Goal: Transaction & Acquisition: Purchase product/service

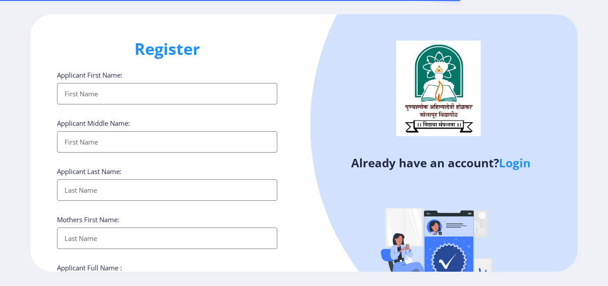
select select
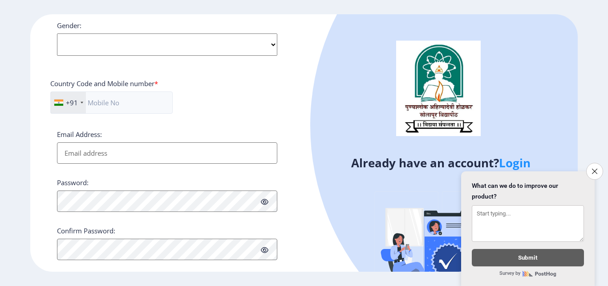
scroll to position [363, 0]
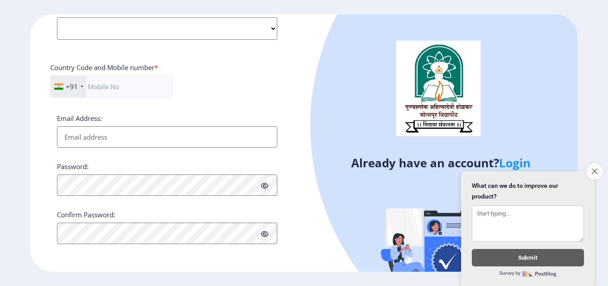
click at [594, 168] on icon "Close survey" at bounding box center [595, 171] width 6 height 6
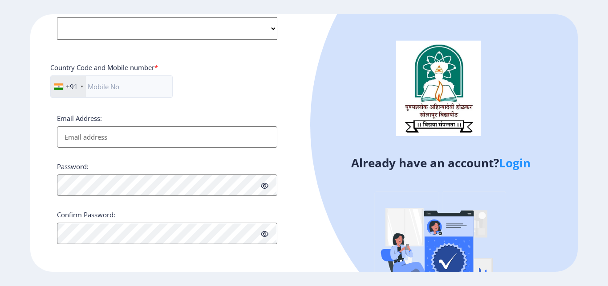
click at [518, 165] on link "Login" at bounding box center [515, 163] width 32 height 16
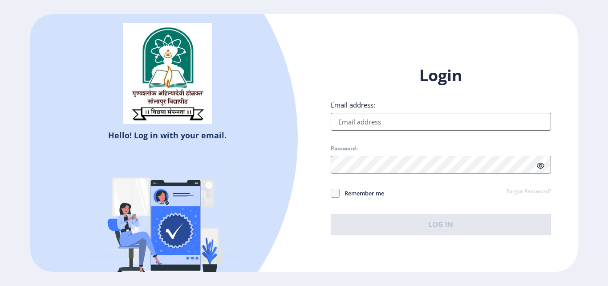
click at [334, 122] on input "Email address:" at bounding box center [441, 122] width 220 height 18
paste input "[EMAIL_ADDRESS][DOMAIN_NAME]"
type input "[EMAIL_ADDRESS][DOMAIN_NAME]"
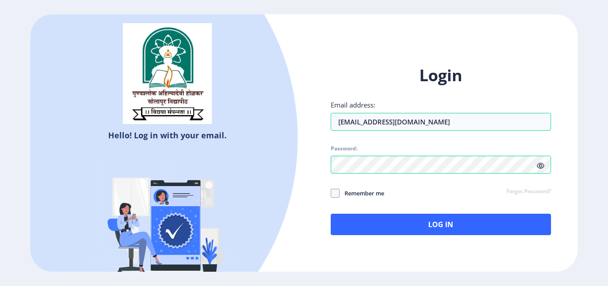
click at [350, 195] on span "Remember me" at bounding box center [362, 193] width 45 height 11
click at [331, 193] on input "Remember me" at bounding box center [331, 193] width 0 height 0
checkbox input "true"
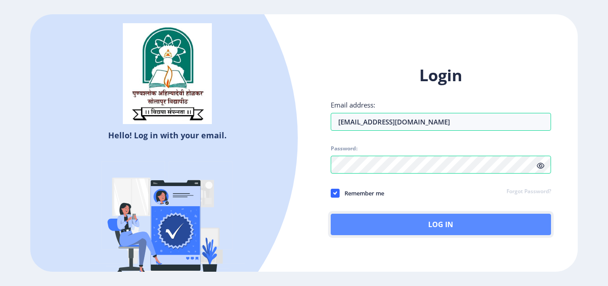
click at [430, 220] on button "Log In" at bounding box center [441, 223] width 220 height 21
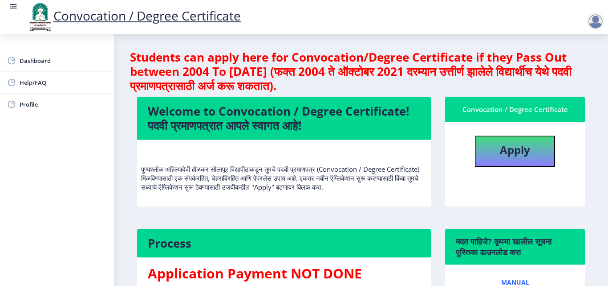
click at [262, 118] on h4 "Welcome to Convocation / Degree Certificate! पदवी प्रमाणपत्रात आपले स्वागत आहे!" at bounding box center [284, 118] width 273 height 29
click at [291, 178] on p "पुण्यश्लोक अहिल्यादेवी होळकर सोलापूर विद्यापीठाकडून तुमचे पदवी प्रमाणपत्र (Conv…" at bounding box center [284, 169] width 286 height 45
click at [518, 148] on b "Apply" at bounding box center [515, 149] width 30 height 15
select select
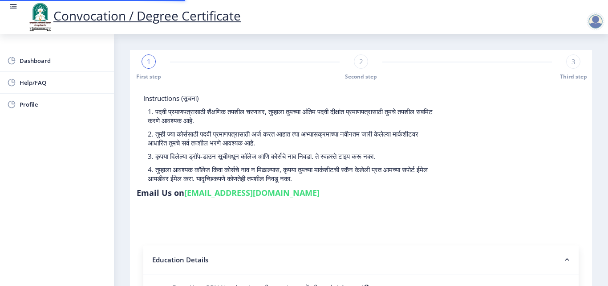
type input "2016032500262664"
select select "External"
select select "2019"
select select "May"
select select "FIRST CLASS"
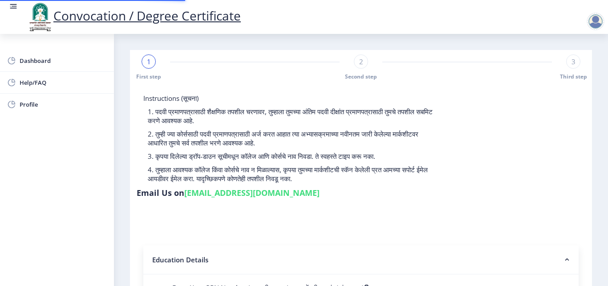
type input "537428"
type input "Dipali Ashok Kumbhar"
type input "Keshar"
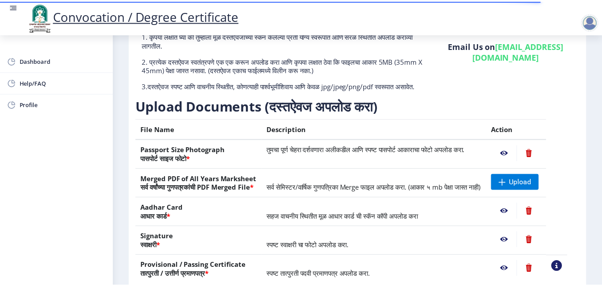
scroll to position [89, 0]
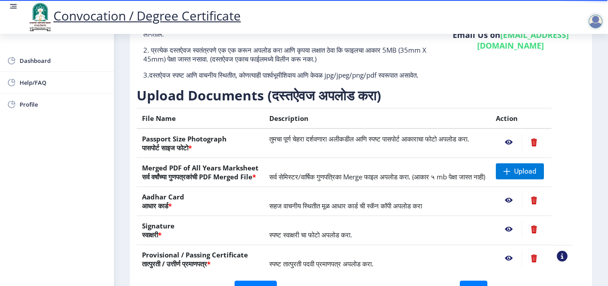
click at [518, 150] on nb-action at bounding box center [509, 142] width 26 height 16
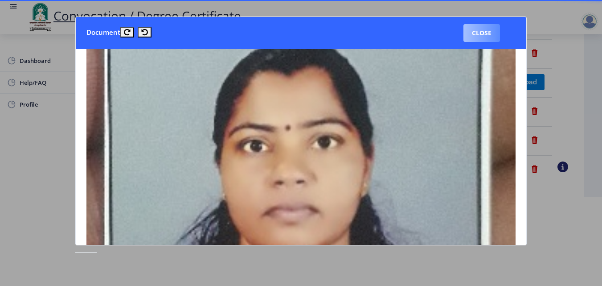
click at [481, 27] on button "Close" at bounding box center [481, 33] width 37 height 18
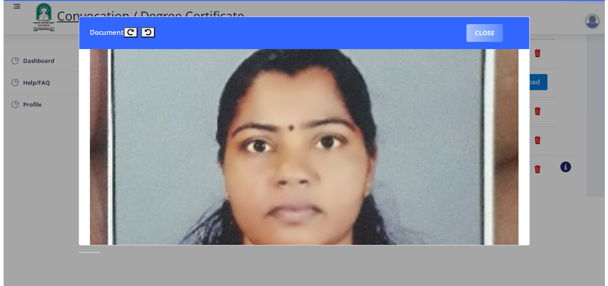
scroll to position [77, 0]
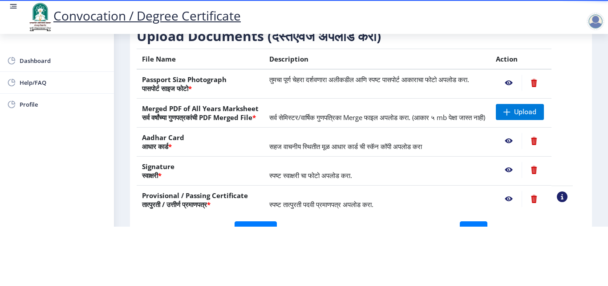
click at [519, 140] on nb-action at bounding box center [509, 141] width 26 height 16
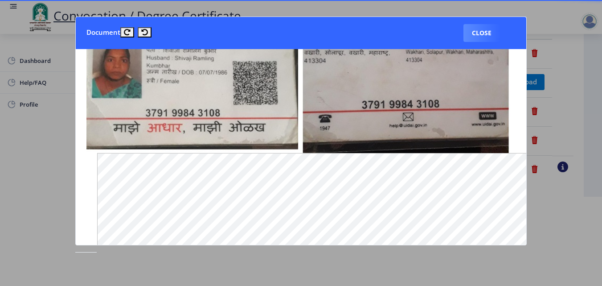
scroll to position [0, 0]
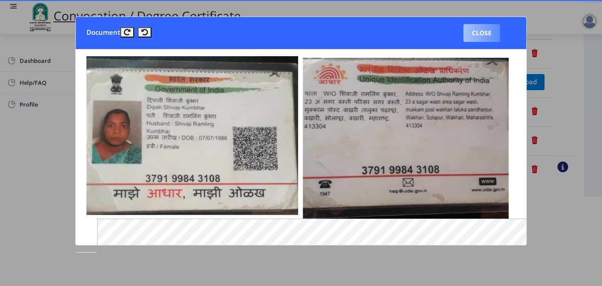
click at [477, 35] on button "Close" at bounding box center [481, 33] width 37 height 18
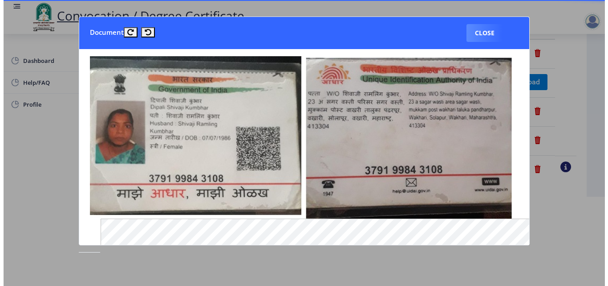
scroll to position [77, 0]
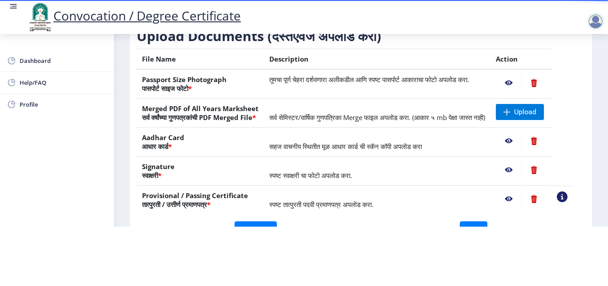
click at [514, 166] on nb-action at bounding box center [509, 170] width 26 height 16
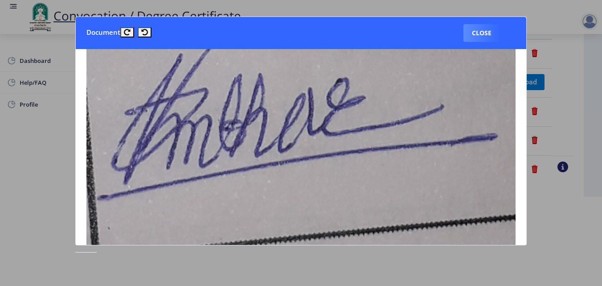
scroll to position [89, 0]
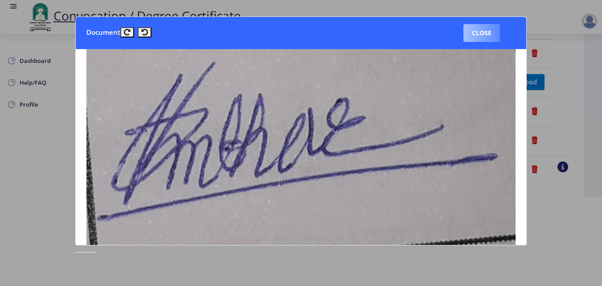
click at [481, 31] on button "Close" at bounding box center [481, 33] width 37 height 18
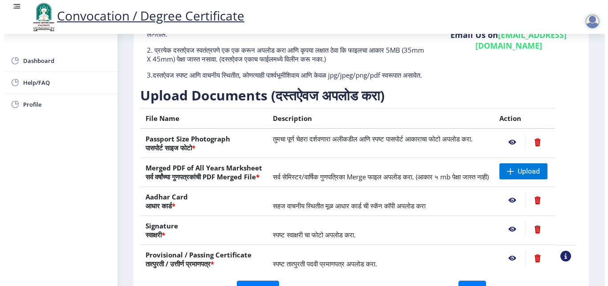
scroll to position [77, 0]
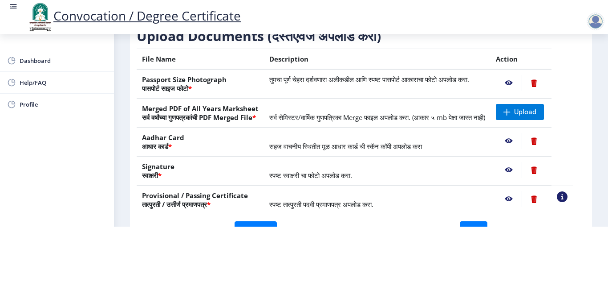
click at [521, 198] on nb-action at bounding box center [509, 199] width 26 height 16
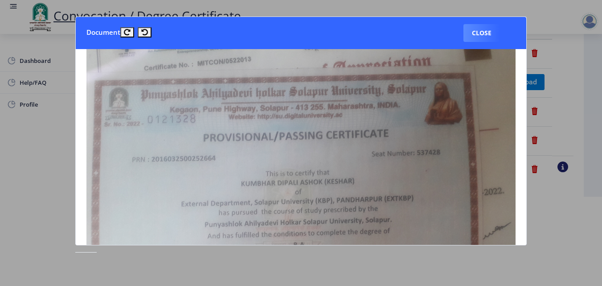
scroll to position [0, 0]
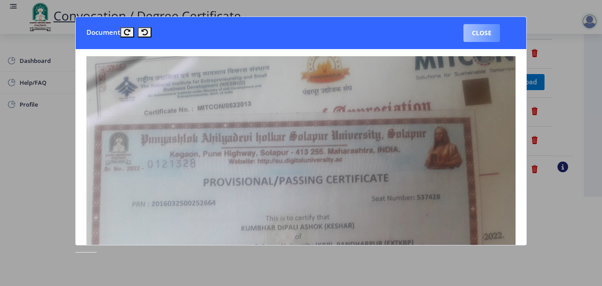
click at [479, 32] on button "Close" at bounding box center [481, 33] width 37 height 18
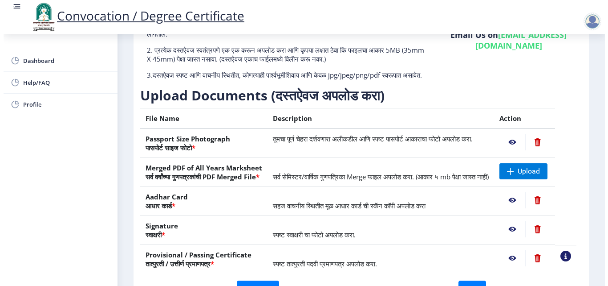
scroll to position [77, 0]
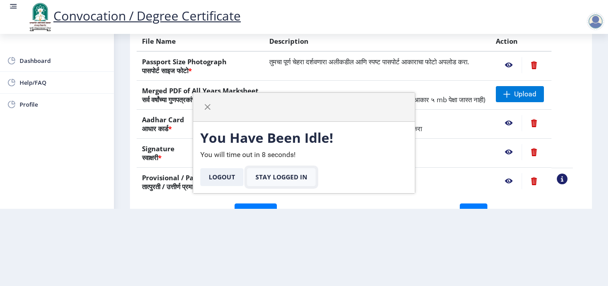
click at [284, 180] on button "Stay Logged In" at bounding box center [281, 177] width 69 height 18
click at [285, 178] on button "Stay Logged In" at bounding box center [281, 177] width 69 height 18
click at [283, 178] on button "Stay Logged In" at bounding box center [281, 177] width 69 height 18
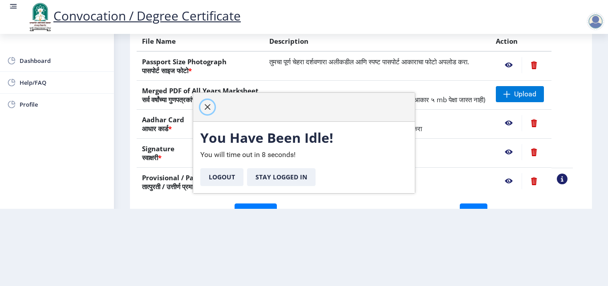
click at [208, 106] on span "button" at bounding box center [207, 106] width 7 height 7
click at [278, 173] on button "Stay Logged In" at bounding box center [281, 177] width 69 height 18
click at [272, 179] on button "Stay Logged In" at bounding box center [281, 177] width 69 height 18
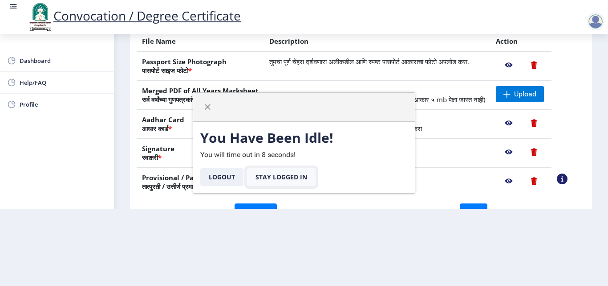
click at [271, 179] on button "Stay Logged In" at bounding box center [281, 177] width 69 height 18
click at [206, 106] on span "button" at bounding box center [207, 106] width 7 height 7
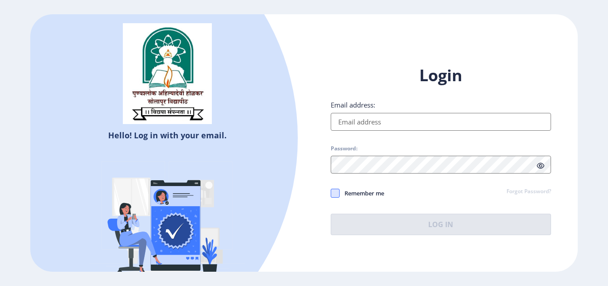
type input "dipalikumbhar624@gmail.com"
click at [337, 193] on span at bounding box center [335, 192] width 9 height 9
click at [331, 193] on input "Remember me" at bounding box center [331, 193] width 0 height 0
checkbox input "true"
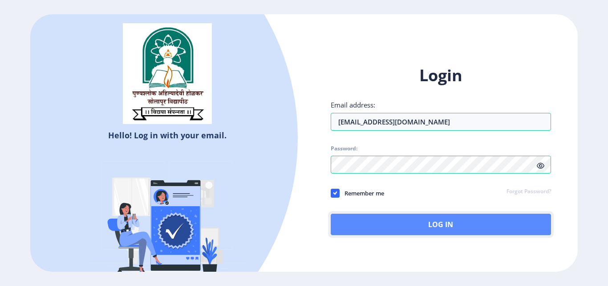
click at [447, 227] on button "Log In" at bounding box center [441, 223] width 220 height 21
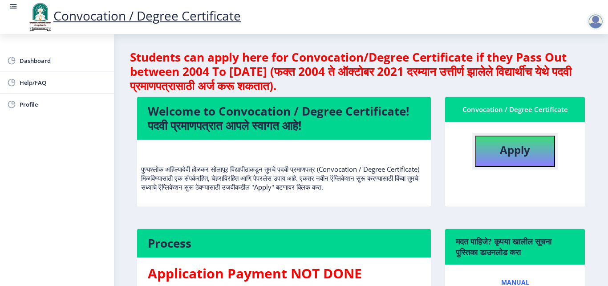
click at [531, 144] on button "Apply" at bounding box center [515, 150] width 80 height 31
select select
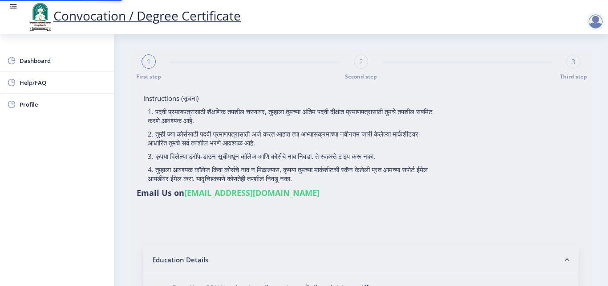
type input "[PERSON_NAME] [PERSON_NAME]"
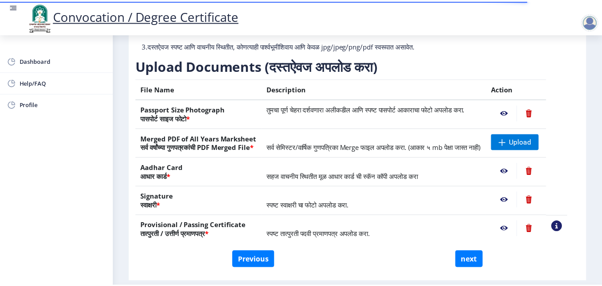
scroll to position [134, 0]
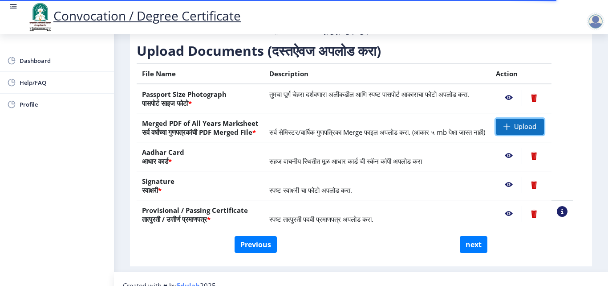
click at [537, 131] on span "Upload" at bounding box center [525, 126] width 22 height 9
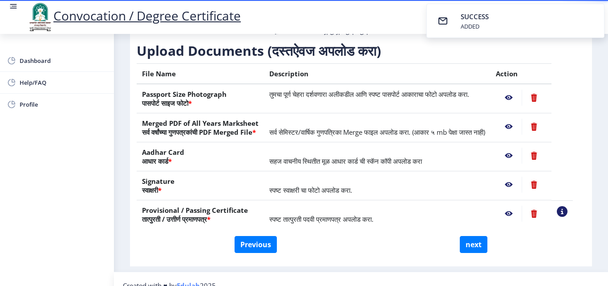
click at [521, 134] on nb-action at bounding box center [509, 126] width 26 height 16
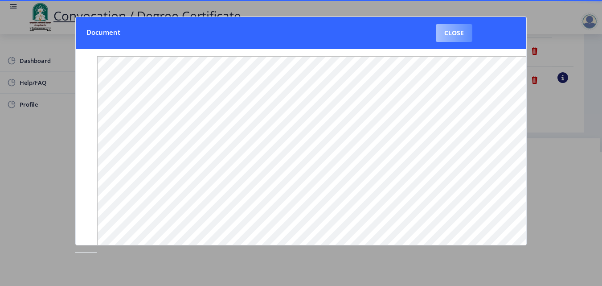
click at [457, 34] on button "Close" at bounding box center [454, 33] width 37 height 18
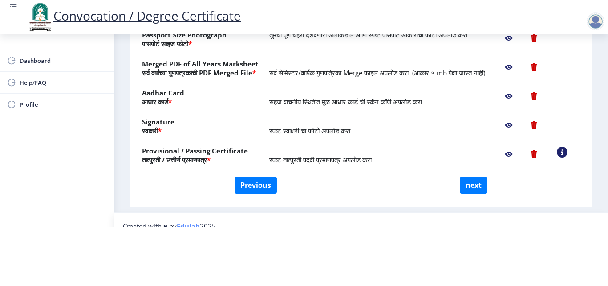
scroll to position [164, 0]
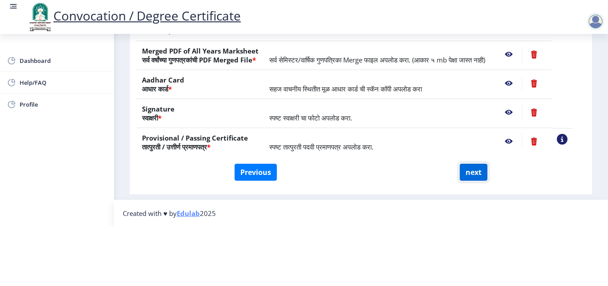
click at [475, 163] on button "next" at bounding box center [474, 171] width 28 height 17
select select
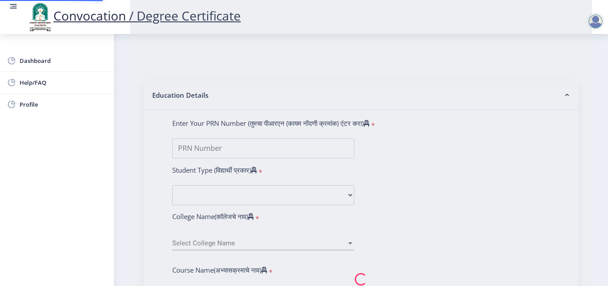
scroll to position [0, 0]
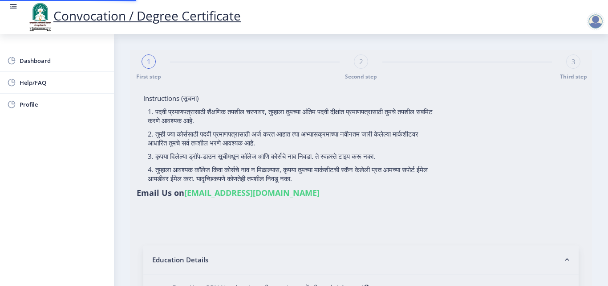
select select
type input "2016032500262664"
select select "External"
select select "2019"
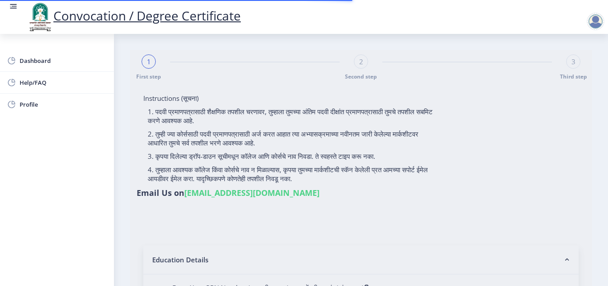
select select "May"
select select "FIRST CLASS"
type input "537428"
type input "[PERSON_NAME] [PERSON_NAME]"
type input "[PERSON_NAME]"
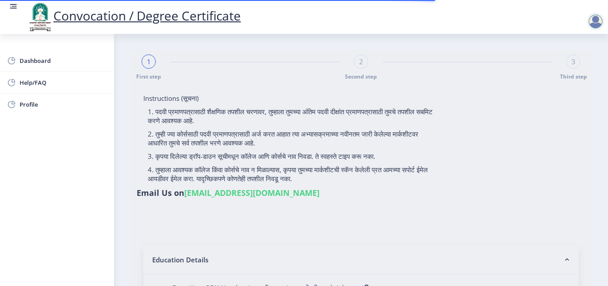
select select "English"
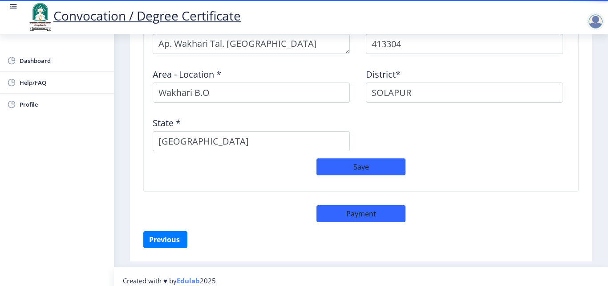
scroll to position [780, 0]
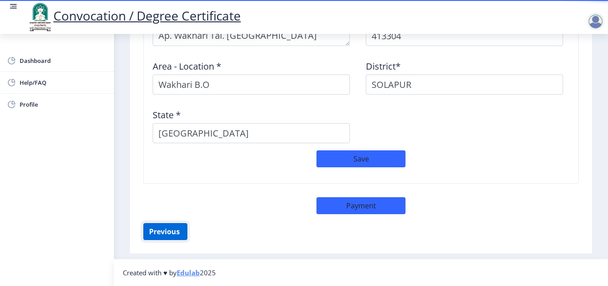
click at [155, 230] on button "Previous ‍" at bounding box center [165, 231] width 44 height 17
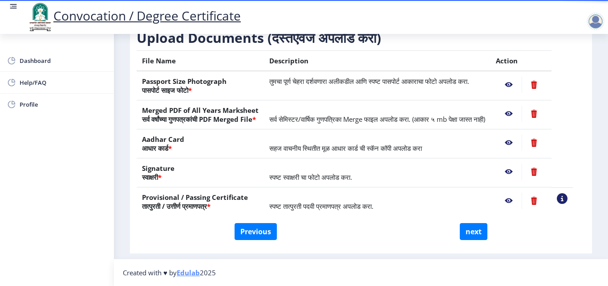
scroll to position [164, 0]
click at [257, 228] on button "Previous" at bounding box center [256, 231] width 42 height 17
select select "External"
select select "English"
select select "2019"
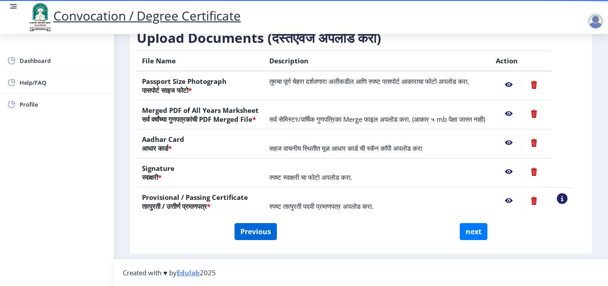
select select "May"
select select "FIRST CLASS"
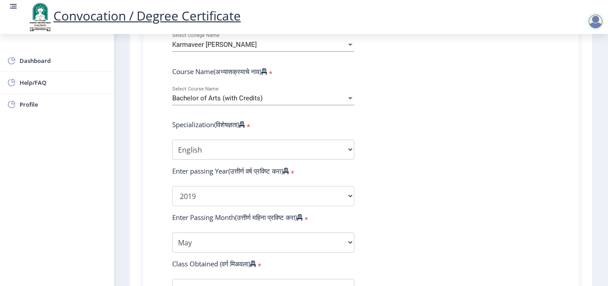
scroll to position [630, 0]
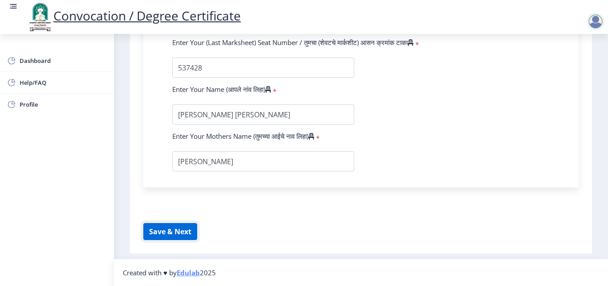
click at [167, 233] on button "Save & Next" at bounding box center [170, 231] width 54 height 17
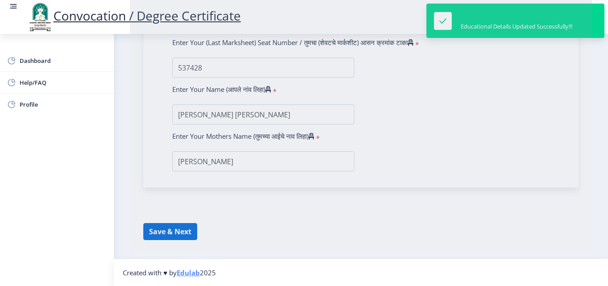
select select
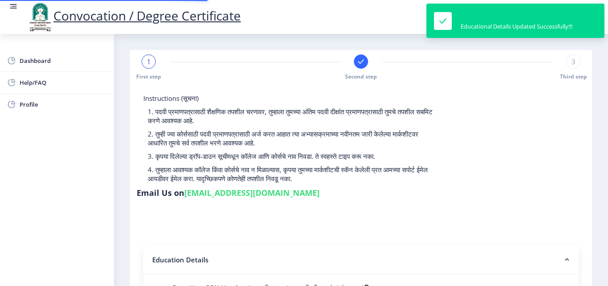
type input "2016032500262664"
select select "External"
select select "2019"
select select "May"
select select "FIRST CLASS"
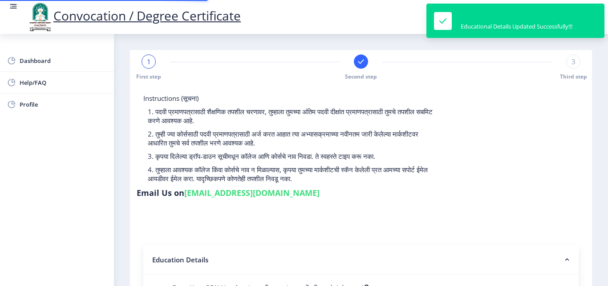
type input "537428"
type input "[PERSON_NAME] [PERSON_NAME]"
type input "[PERSON_NAME]"
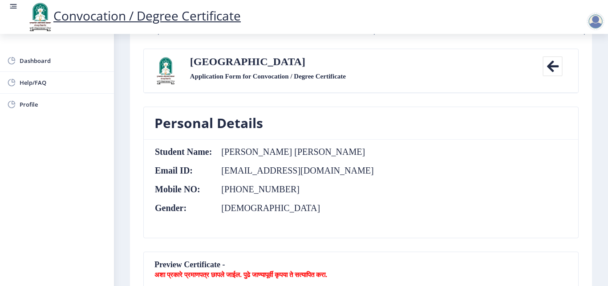
scroll to position [178, 0]
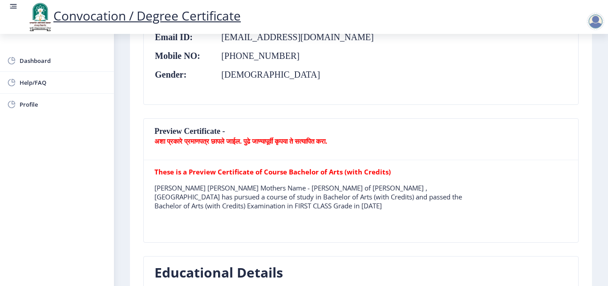
click at [224, 135] on nb-card-header "Preview Certificate - अशा प्रकारे प्रमाणपत्र छापले जाईल. पुढे जाण्यापूर्वी कृपय…" at bounding box center [361, 138] width 435 height 41
click at [242, 171] on b "These is a Preview Certificate of Course Bachelor of Arts (with Credits)" at bounding box center [273, 171] width 237 height 9
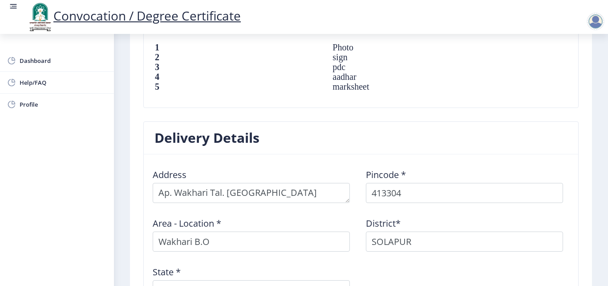
scroll to position [780, 0]
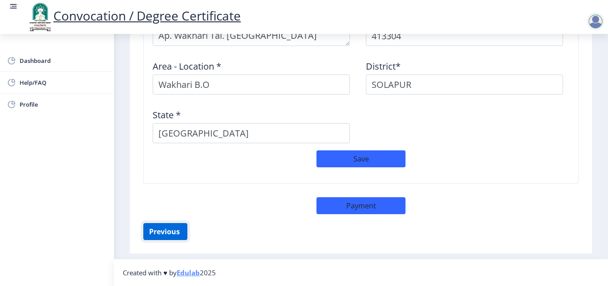
click at [166, 232] on button "Previous ‍" at bounding box center [165, 231] width 44 height 17
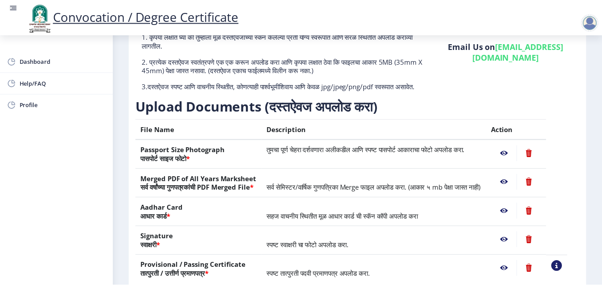
scroll to position [75, 0]
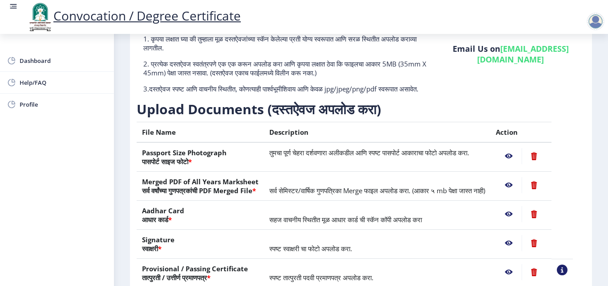
click at [519, 193] on nb-action at bounding box center [509, 185] width 26 height 16
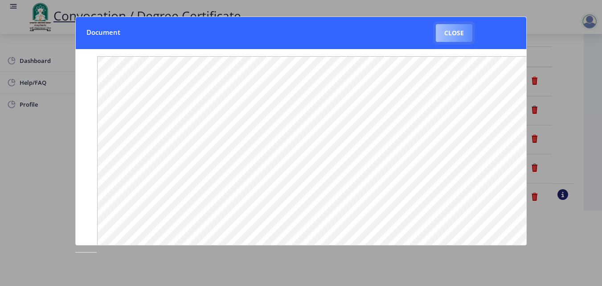
click at [457, 30] on button "Close" at bounding box center [454, 33] width 37 height 18
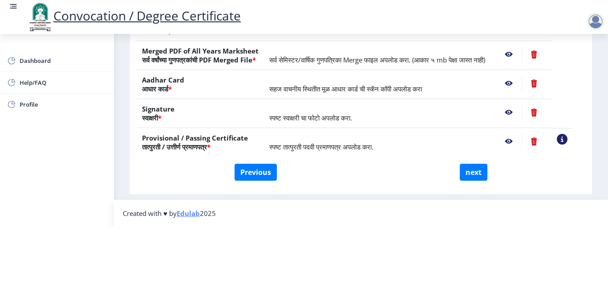
scroll to position [164, 0]
click at [477, 163] on button "next" at bounding box center [474, 171] width 28 height 17
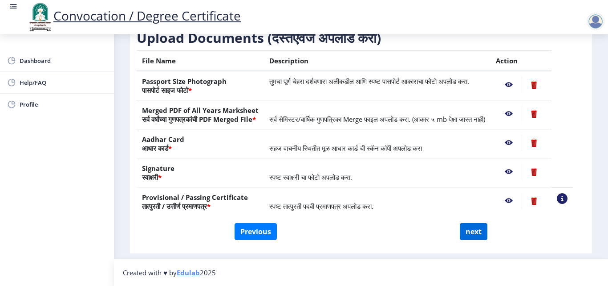
scroll to position [0, 0]
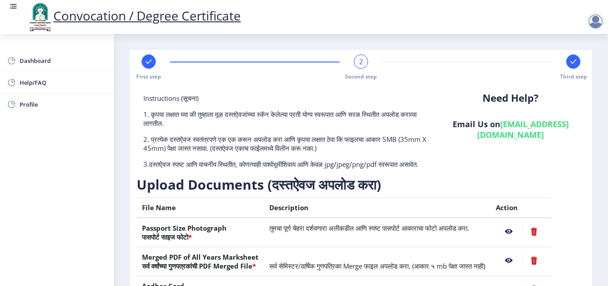
select select
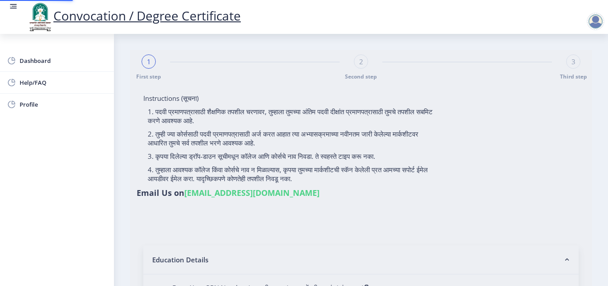
type input "[PERSON_NAME] [PERSON_NAME]"
select select
type input "[PERSON_NAME] [PERSON_NAME]"
type input "2016032500262664"
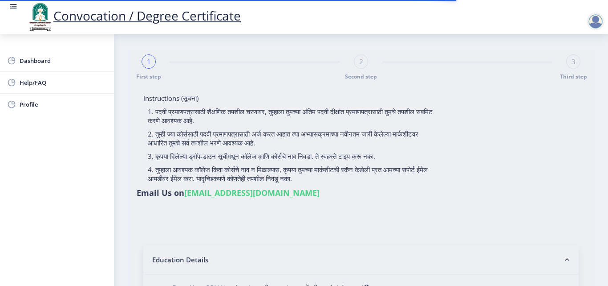
select select "External"
select select "2019"
select select "May"
select select "FIRST CLASS"
type input "537428"
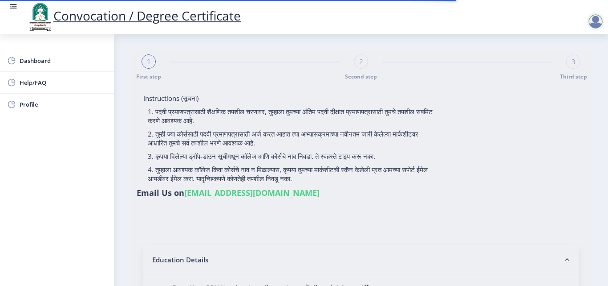
type input "[PERSON_NAME] [PERSON_NAME]"
type input "[PERSON_NAME]"
select select "English"
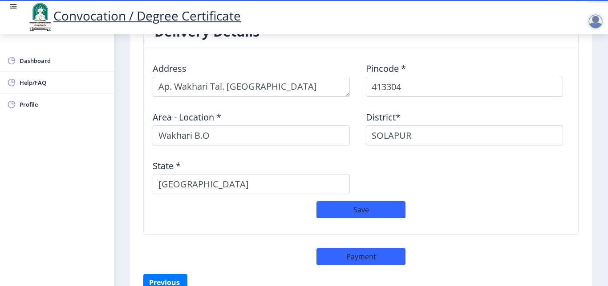
scroll to position [780, 0]
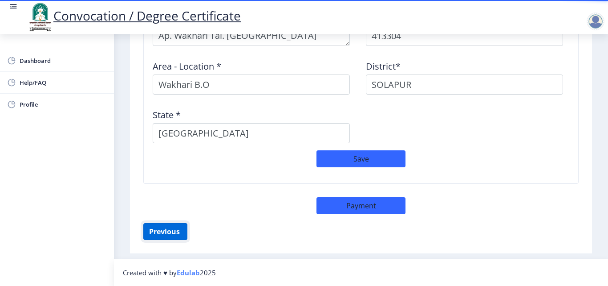
click at [175, 233] on button "Previous ‍" at bounding box center [165, 231] width 44 height 17
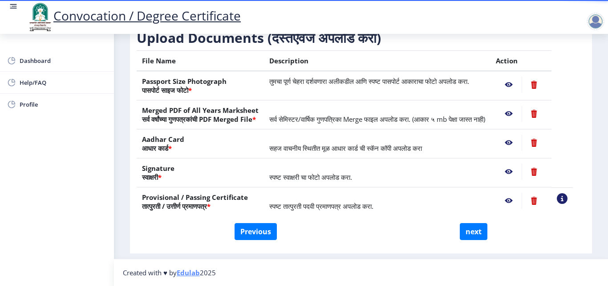
scroll to position [164, 0]
click at [250, 231] on button "Previous" at bounding box center [256, 231] width 42 height 17
select select "External"
select select "English"
select select "2019"
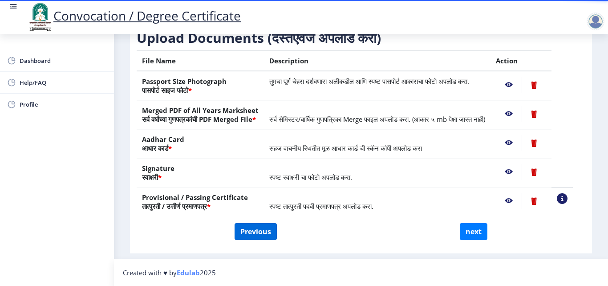
select select "May"
select select "FIRST CLASS"
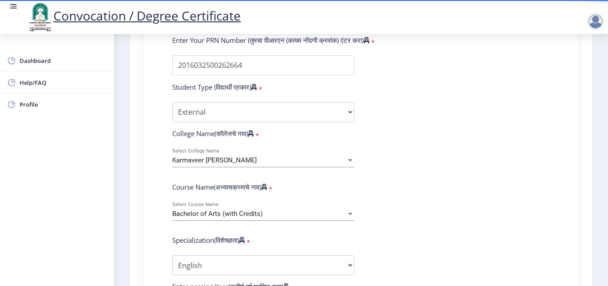
scroll to position [253, 0]
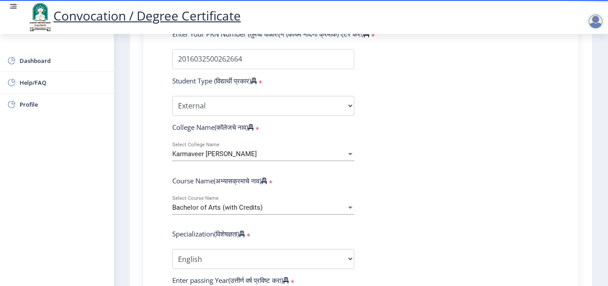
click at [349, 206] on div at bounding box center [350, 207] width 4 height 2
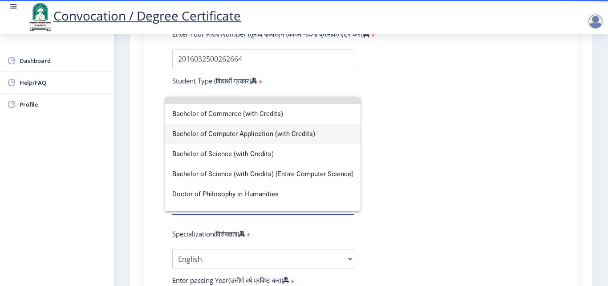
scroll to position [0, 0]
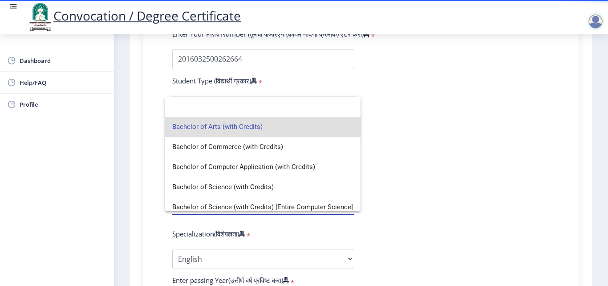
click at [303, 125] on span "Bachelor of Arts (with Credits)" at bounding box center [262, 127] width 181 height 20
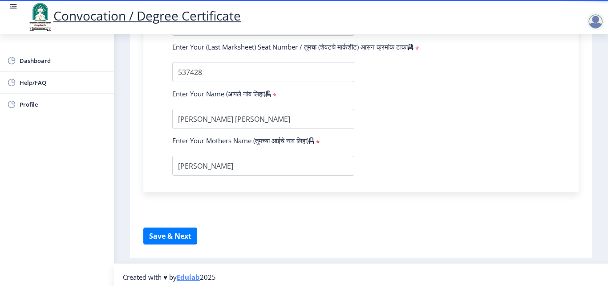
scroll to position [630, 0]
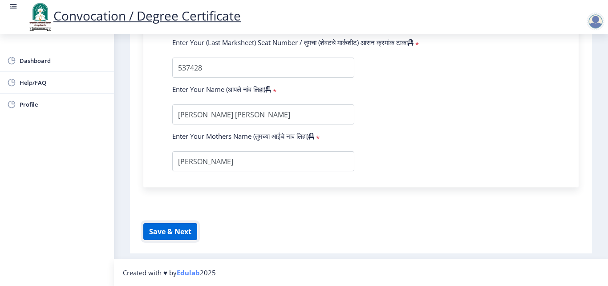
click at [188, 229] on button "Save & Next" at bounding box center [170, 231] width 54 height 17
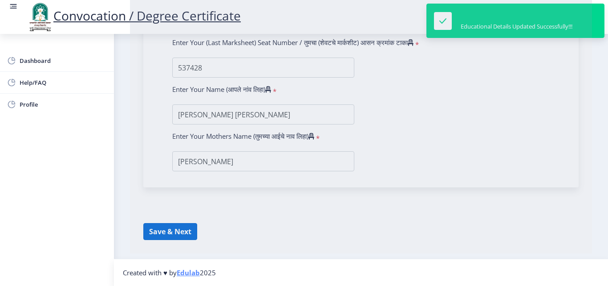
select select
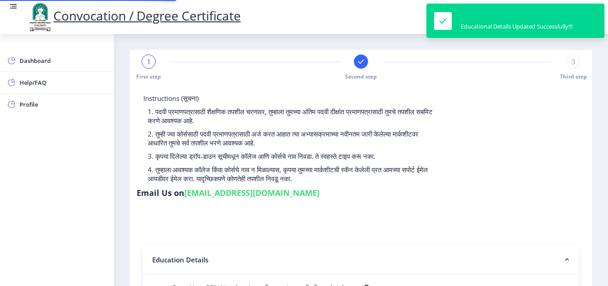
type input "2016032500262664"
select select "External"
select select "2019"
select select "May"
select select "FIRST CLASS"
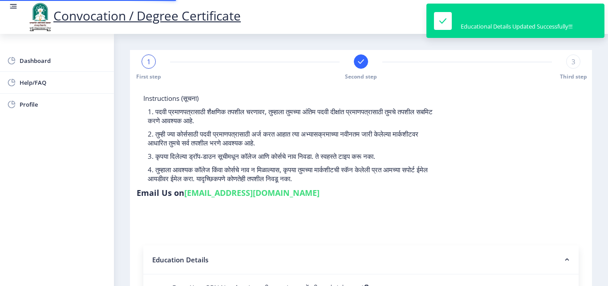
type input "537428"
type input "Dipali Ashok Kumbhar"
type input "Keshar"
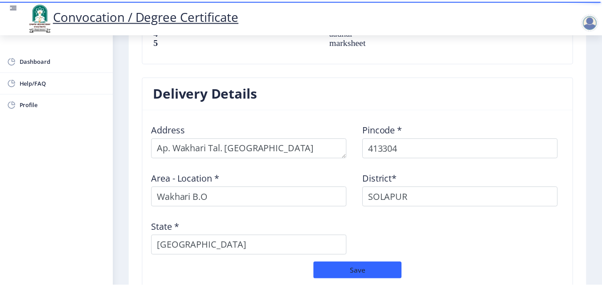
scroll to position [780, 0]
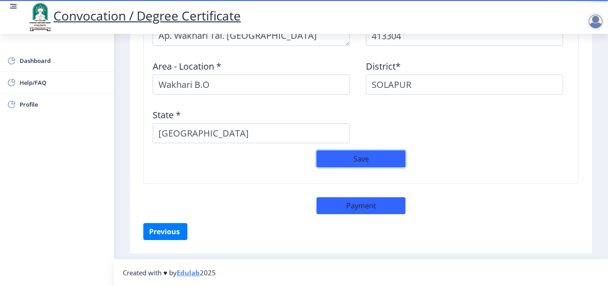
click at [377, 160] on button "Save" at bounding box center [361, 158] width 89 height 17
click at [366, 206] on button "Payment" at bounding box center [361, 205] width 89 height 17
select select "sealed"
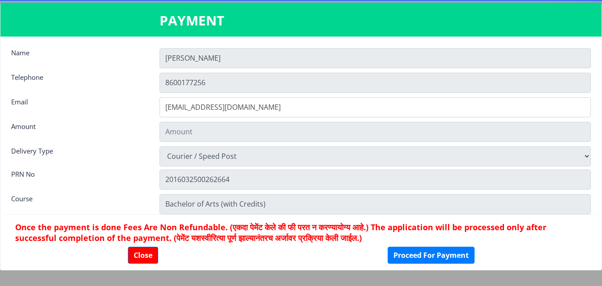
type input "1885"
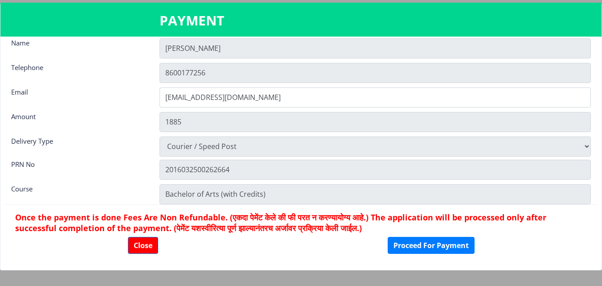
scroll to position [12, 0]
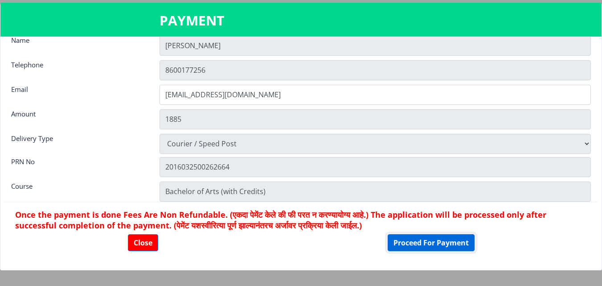
click at [427, 246] on button "Proceed For Payment" at bounding box center [431, 242] width 87 height 17
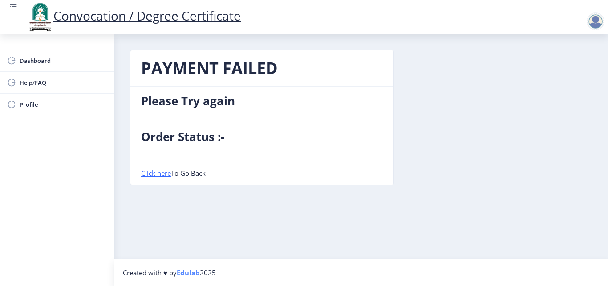
click at [176, 137] on b "Order Status :-" at bounding box center [182, 136] width 83 height 16
click at [159, 175] on link "Click here" at bounding box center [156, 172] width 30 height 9
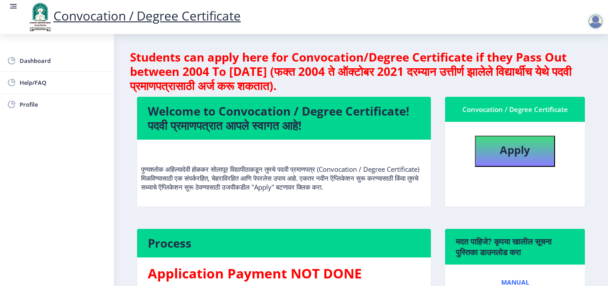
scroll to position [146, 0]
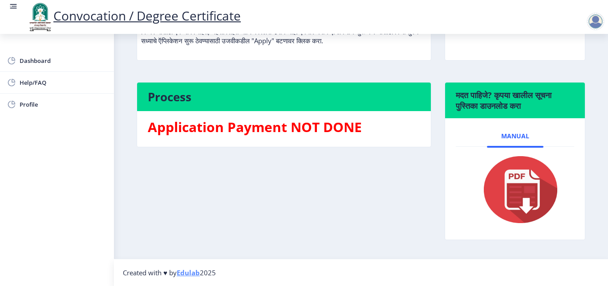
click at [509, 190] on img at bounding box center [515, 189] width 89 height 71
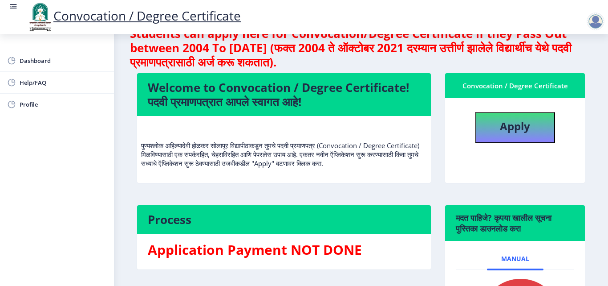
scroll to position [0, 0]
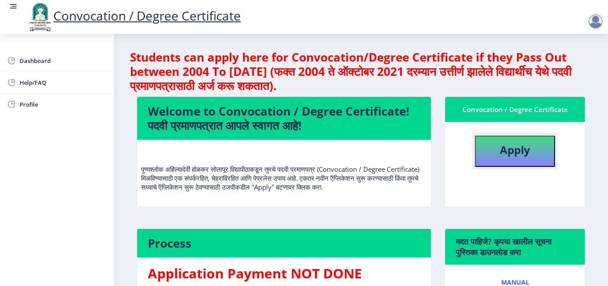
click at [503, 150] on b "Apply" at bounding box center [515, 149] width 30 height 15
select select
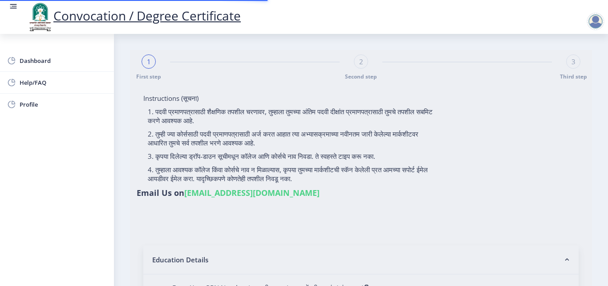
type input "[PERSON_NAME] [PERSON_NAME]"
type input "2016032500262664"
select select "External"
select select "2019"
select select "May"
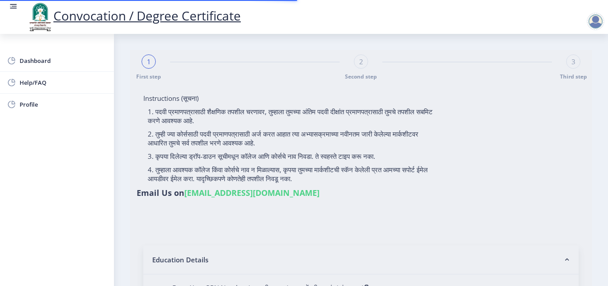
select select "FIRST CLASS"
type input "537428"
type input "[PERSON_NAME] [PERSON_NAME]"
type input "[PERSON_NAME]"
select select "English"
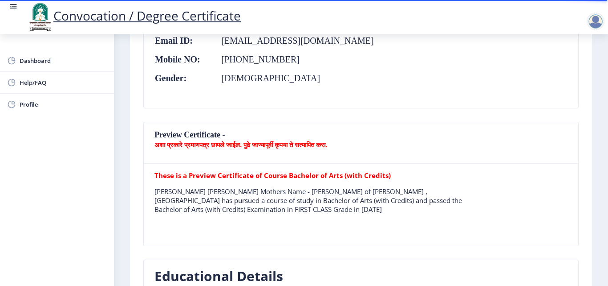
scroll to position [178, 0]
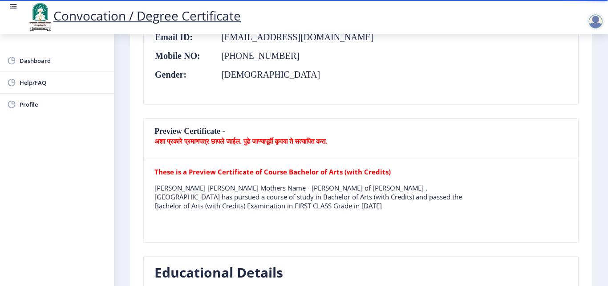
click at [336, 199] on p "[PERSON_NAME] [PERSON_NAME] Mothers Name - [PERSON_NAME] of [PERSON_NAME] , [GE…" at bounding box center [320, 196] width 330 height 27
click at [357, 172] on b "These is a Preview Certificate of Course Bachelor of Arts (with Credits)" at bounding box center [273, 171] width 237 height 9
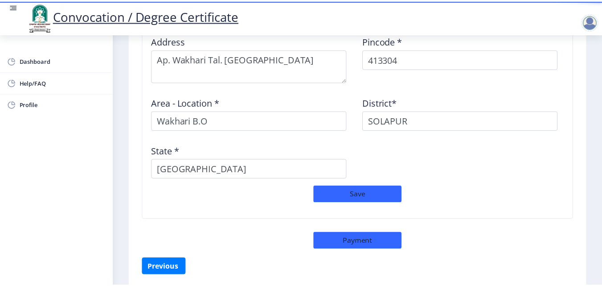
scroll to position [792, 0]
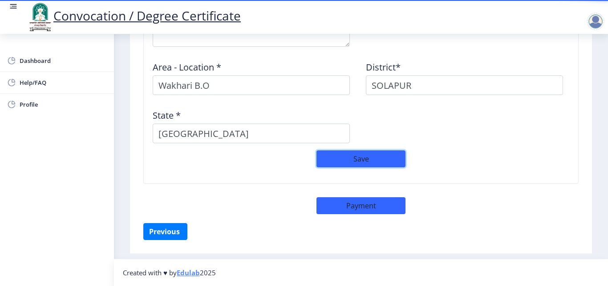
click at [353, 156] on button "Save" at bounding box center [361, 158] width 89 height 17
click at [378, 208] on button "Payment" at bounding box center [361, 205] width 89 height 17
select select "sealed"
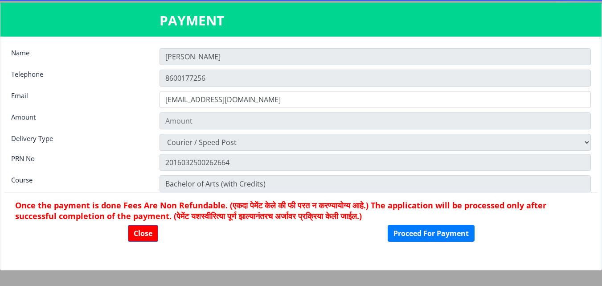
type input "1885"
click at [202, 61] on input "[PERSON_NAME]" at bounding box center [374, 56] width 431 height 17
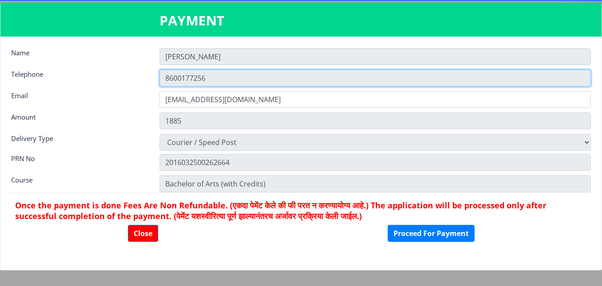
click at [211, 78] on input "8600177256" at bounding box center [374, 77] width 431 height 17
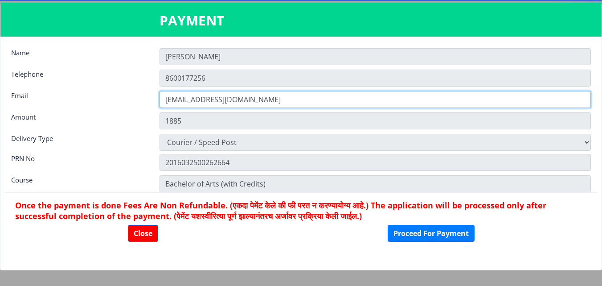
click at [281, 102] on input "[EMAIL_ADDRESS][DOMAIN_NAME]" at bounding box center [374, 99] width 431 height 17
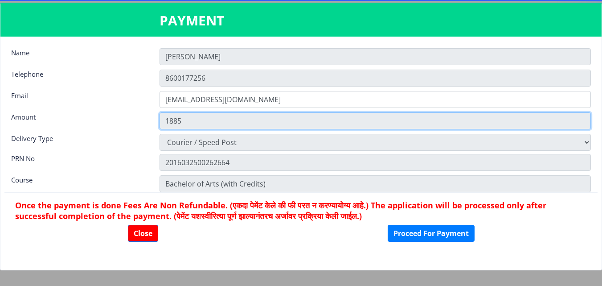
click at [271, 121] on input "1885" at bounding box center [374, 120] width 431 height 17
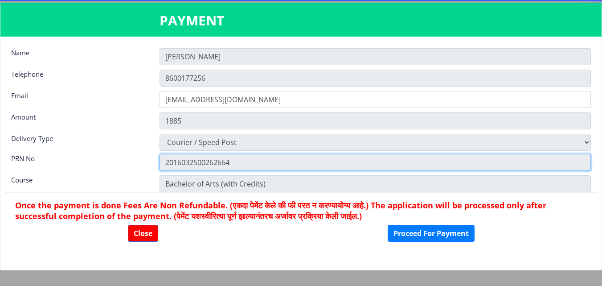
click at [221, 159] on input "2016032500262664" at bounding box center [374, 162] width 431 height 17
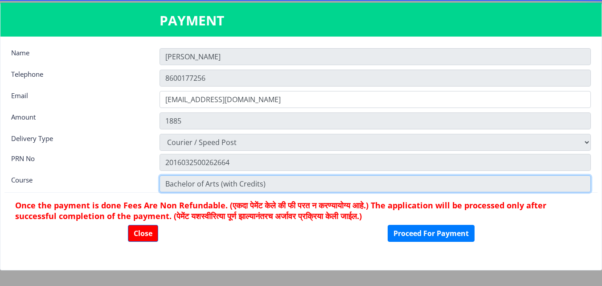
click at [277, 187] on input "Bachelor of Arts (with Credits)" at bounding box center [374, 183] width 431 height 17
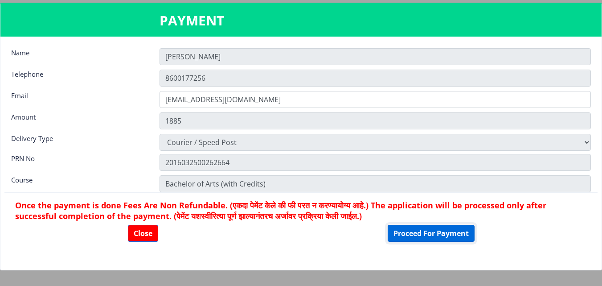
click at [435, 232] on button "Proceed For Payment" at bounding box center [431, 232] width 87 height 17
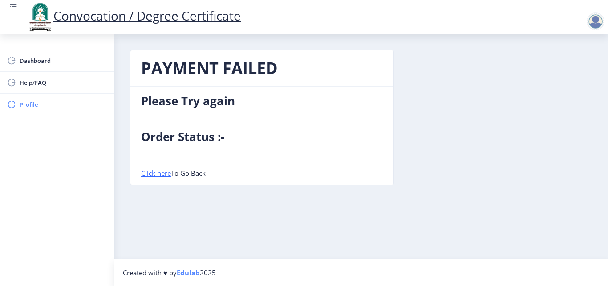
click at [33, 105] on span "Profile" at bounding box center [63, 104] width 87 height 11
select select
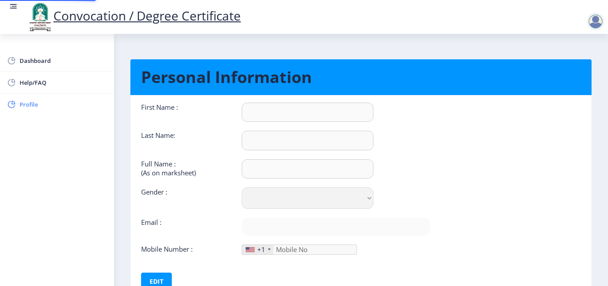
type input "[PERSON_NAME]"
type input "[PERSON_NAME] [PERSON_NAME]"
select select "[DEMOGRAPHIC_DATA]"
type input "[EMAIL_ADDRESS][DOMAIN_NAME]"
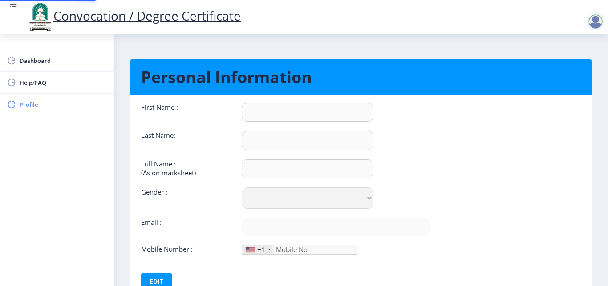
type input "8600177256"
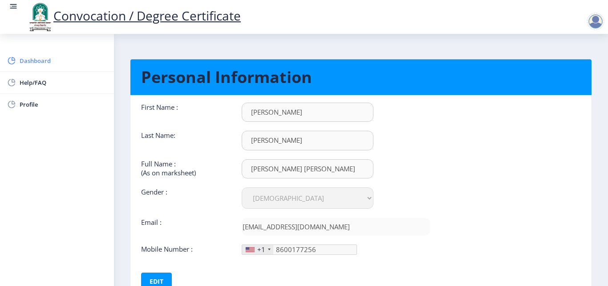
click at [45, 67] on link "Dashboard" at bounding box center [57, 60] width 114 height 21
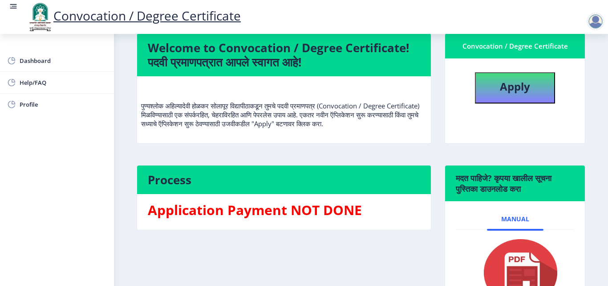
scroll to position [146, 0]
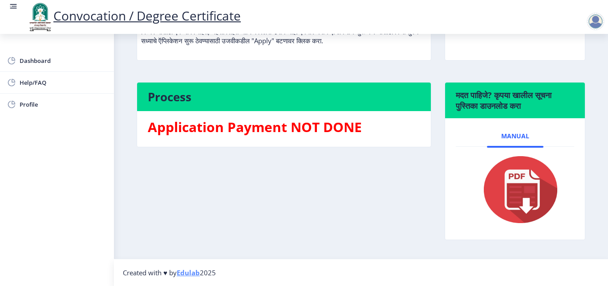
click at [245, 129] on h3 "Application Payment NOT DONE" at bounding box center [284, 127] width 273 height 18
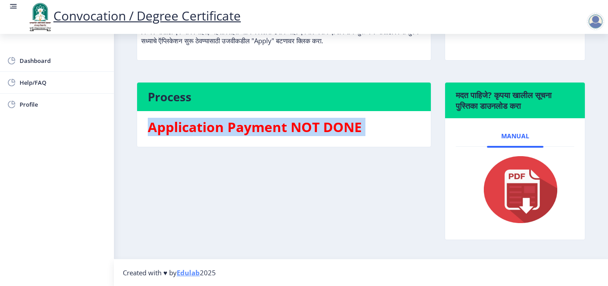
click at [245, 129] on h3 "Application Payment NOT DONE" at bounding box center [284, 127] width 273 height 18
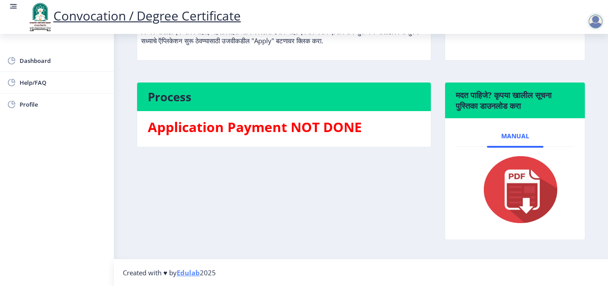
click at [201, 109] on nb-card-header "Process" at bounding box center [284, 96] width 294 height 29
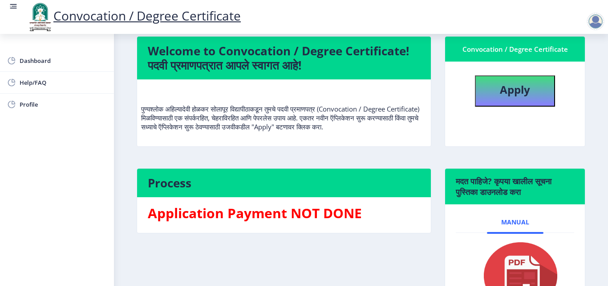
scroll to position [0, 0]
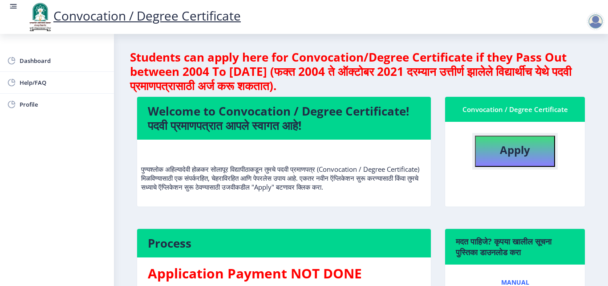
click at [489, 151] on button "Apply" at bounding box center [515, 150] width 80 height 31
select select
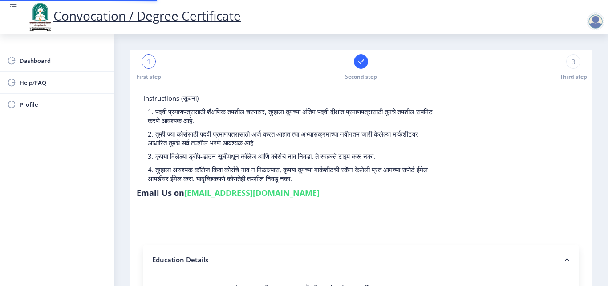
type input "2016032500262664"
select select "External"
select select "2019"
select select "May"
select select "FIRST CLASS"
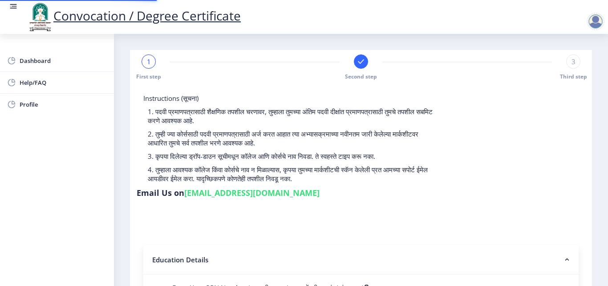
type input "537428"
type input "Dipali Ashok Kumbhar"
type input "Keshar"
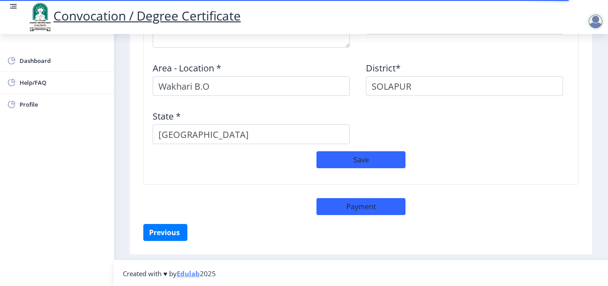
scroll to position [792, 0]
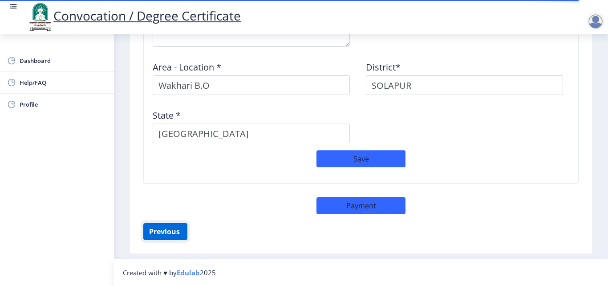
click at [156, 234] on button "Previous ‍" at bounding box center [165, 231] width 44 height 17
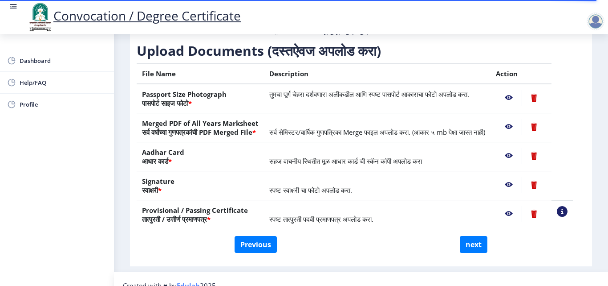
scroll to position [0, 0]
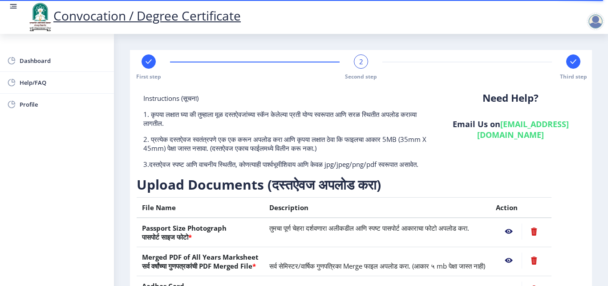
click at [517, 124] on h6 "Email Us on su.sfc@studentscenter.in" at bounding box center [511, 128] width 136 height 21
click at [477, 138] on link "[EMAIL_ADDRESS][DOMAIN_NAME]" at bounding box center [523, 128] width 92 height 21
drag, startPoint x: 494, startPoint y: 138, endPoint x: 529, endPoint y: 138, distance: 34.3
click at [497, 138] on link "[EMAIL_ADDRESS][DOMAIN_NAME]" at bounding box center [523, 128] width 92 height 21
click at [530, 138] on link "[EMAIL_ADDRESS][DOMAIN_NAME]" at bounding box center [523, 128] width 92 height 21
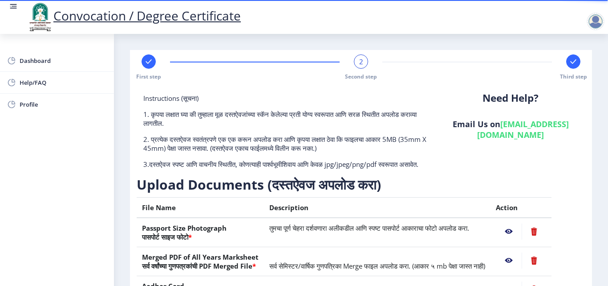
click at [544, 138] on link "[EMAIL_ADDRESS][DOMAIN_NAME]" at bounding box center [523, 128] width 92 height 21
drag, startPoint x: 564, startPoint y: 136, endPoint x: 448, endPoint y: 139, distance: 116.3
click at [448, 139] on h6 "Email Us on su.sfc@studentscenter.in" at bounding box center [511, 128] width 136 height 21
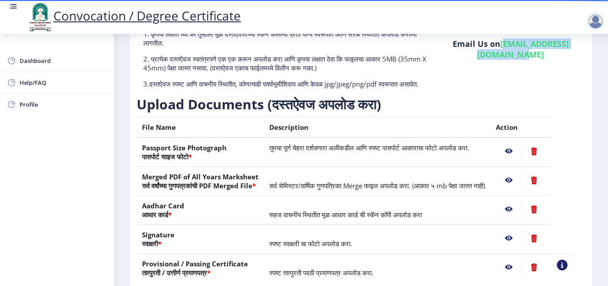
scroll to position [164, 0]
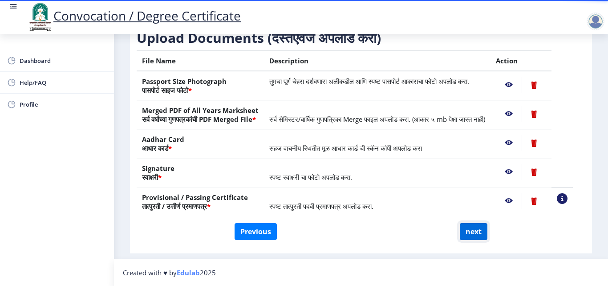
click at [472, 235] on button "next" at bounding box center [474, 231] width 28 height 17
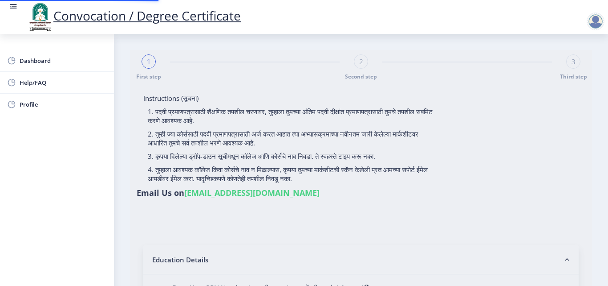
select select
type input "2016032500262664"
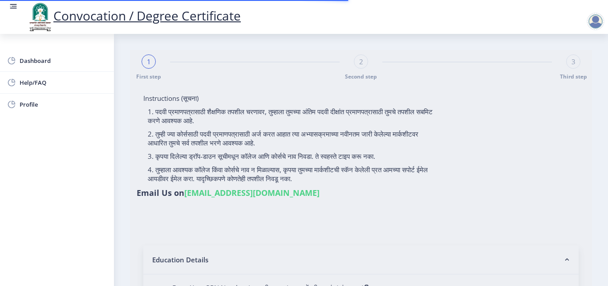
select select "External"
select select "2019"
select select "May"
select select "FIRST CLASS"
type input "537428"
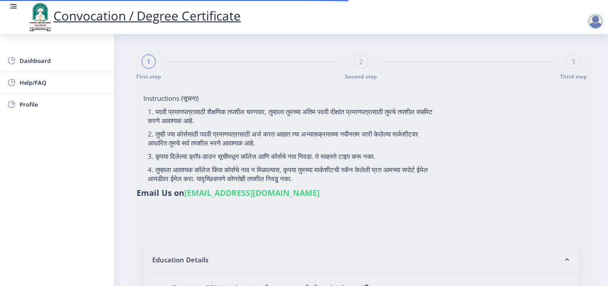
type input "Dipali Ashok Kumbhar"
type input "Keshar"
select select "English"
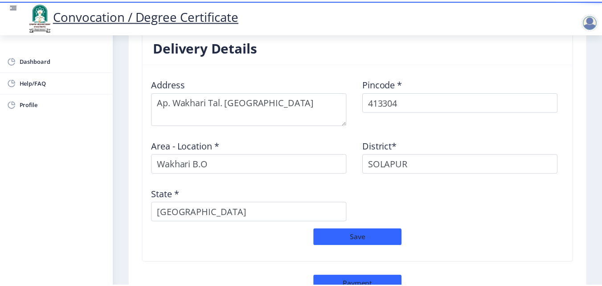
scroll to position [792, 0]
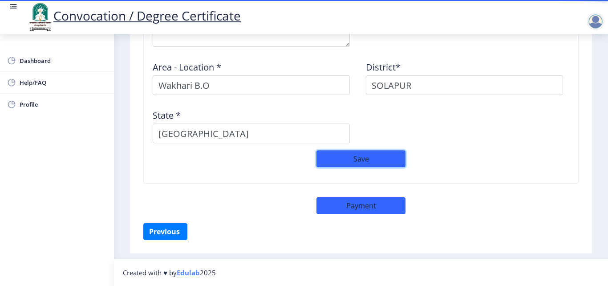
click at [357, 164] on button "Save" at bounding box center [361, 158] width 89 height 17
click at [358, 207] on button "Payment" at bounding box center [361, 205] width 89 height 17
select select "sealed"
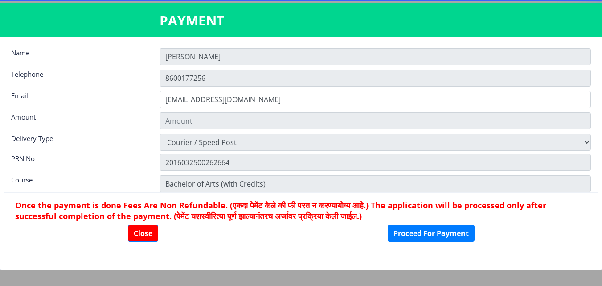
type input "1885"
click at [403, 231] on button "Proceed For Payment" at bounding box center [431, 232] width 87 height 17
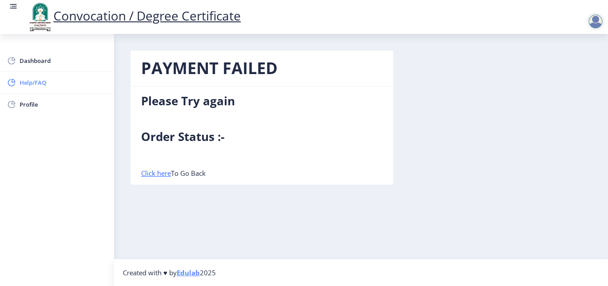
click at [56, 82] on span "Help/FAQ" at bounding box center [63, 82] width 87 height 11
